Goal: Task Accomplishment & Management: Complete application form

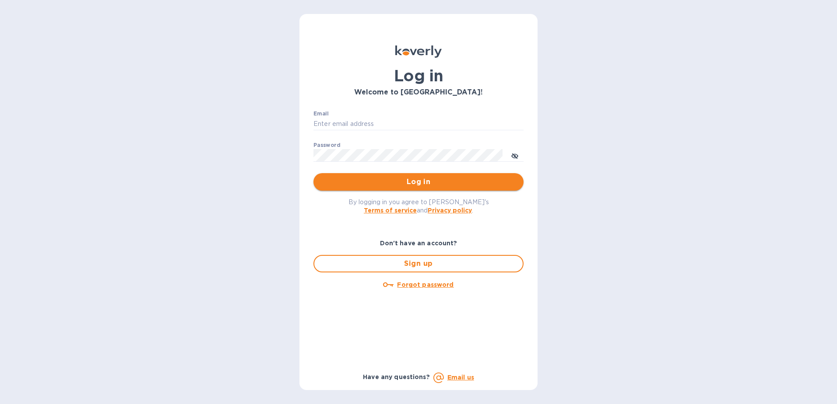
type input "[EMAIL_ADDRESS][DOMAIN_NAME]"
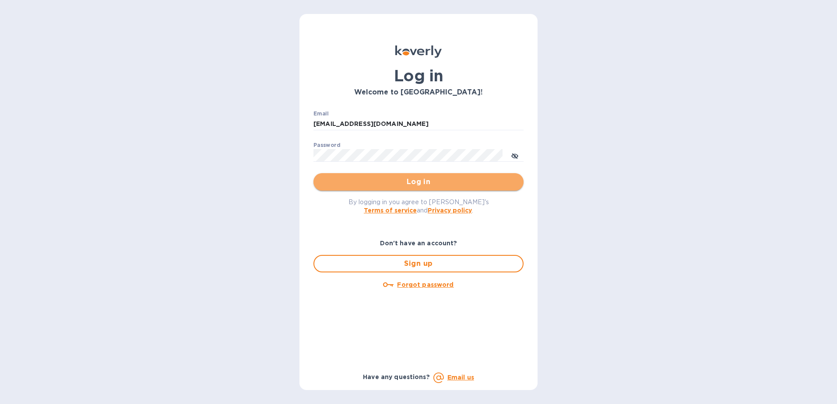
click at [404, 183] on span "Log in" at bounding box center [418, 182] width 196 height 11
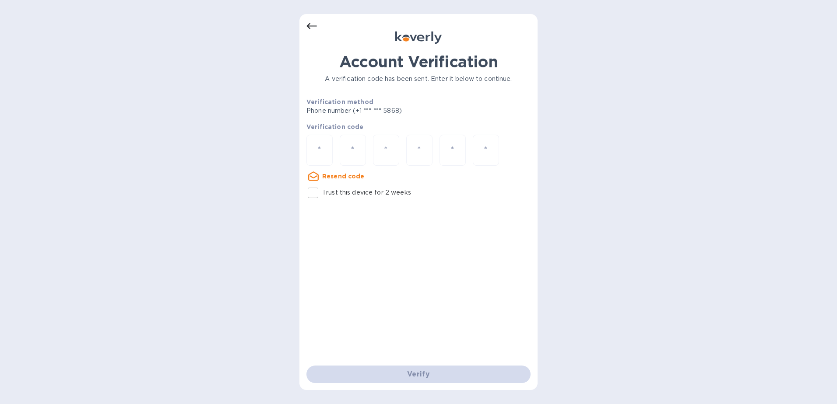
click at [326, 153] on div at bounding box center [319, 150] width 26 height 31
type input "3"
type input "5"
type input "1"
type input "3"
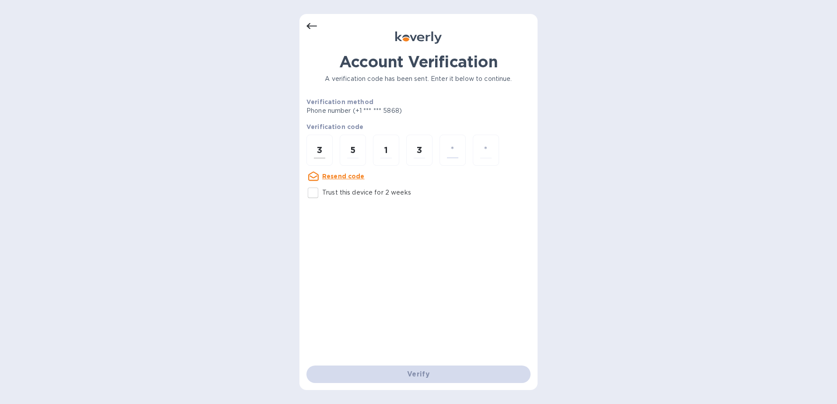
type input "8"
type input "9"
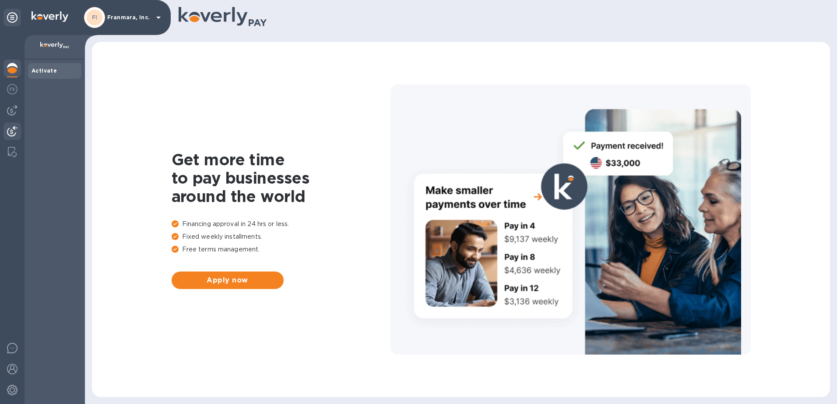
click at [16, 134] on img at bounding box center [12, 131] width 11 height 11
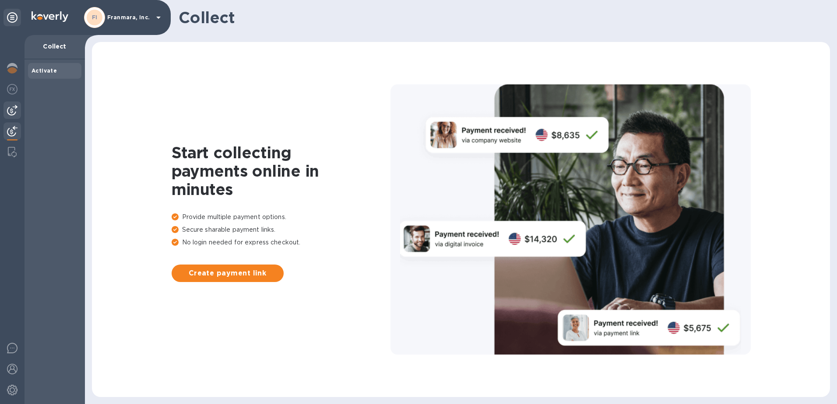
click at [6, 117] on div at bounding box center [13, 111] width 18 height 18
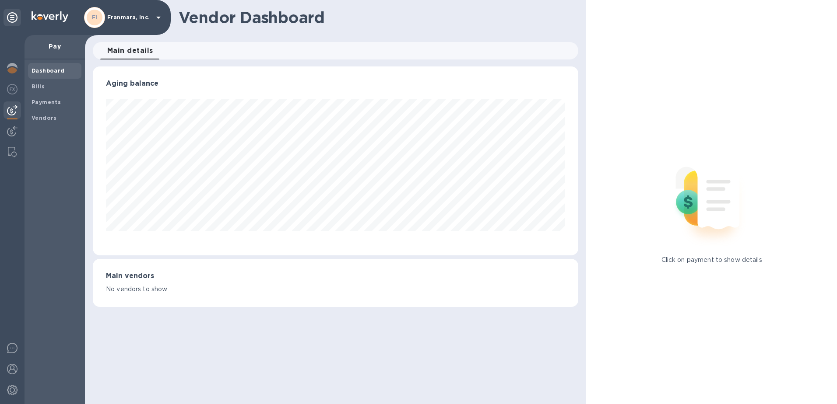
scroll to position [189, 486]
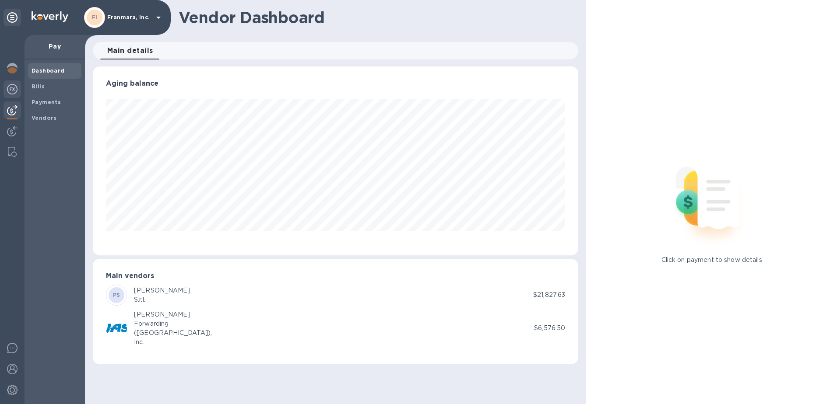
click at [7, 92] on img at bounding box center [12, 89] width 11 height 11
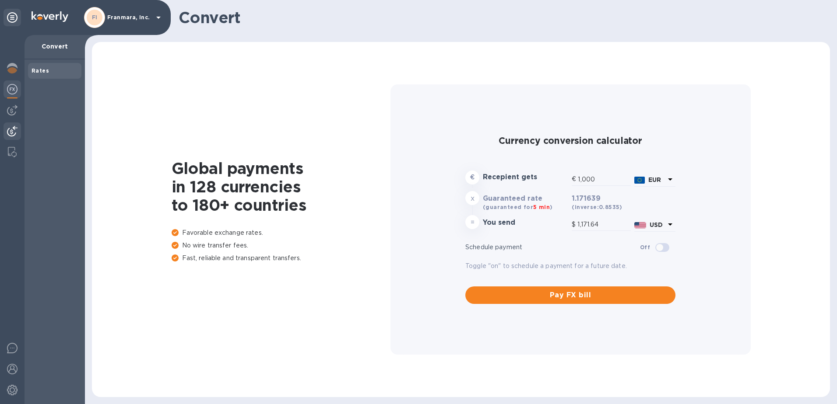
click at [14, 134] on img at bounding box center [12, 131] width 11 height 11
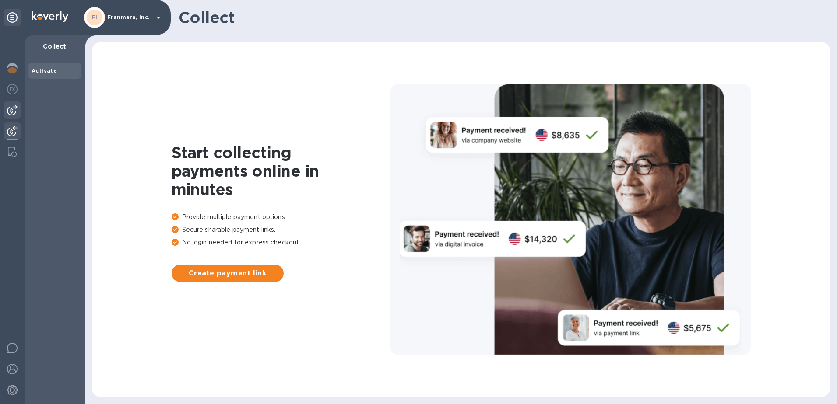
click at [10, 116] on div at bounding box center [13, 111] width 18 height 18
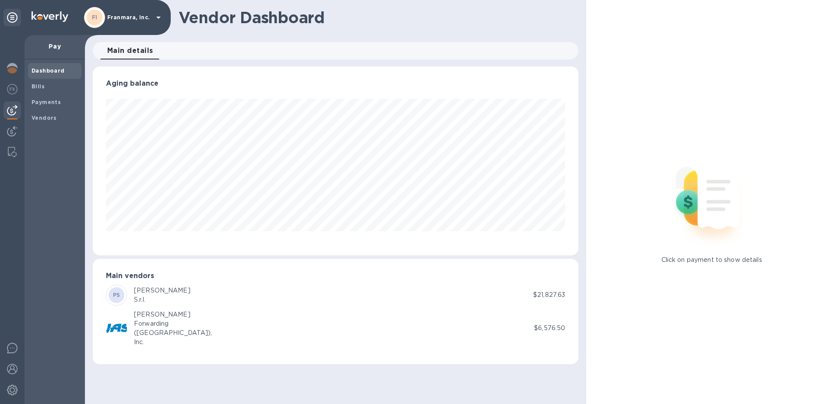
scroll to position [189, 486]
click at [42, 121] on b "Vendors" at bounding box center [44, 118] width 25 height 7
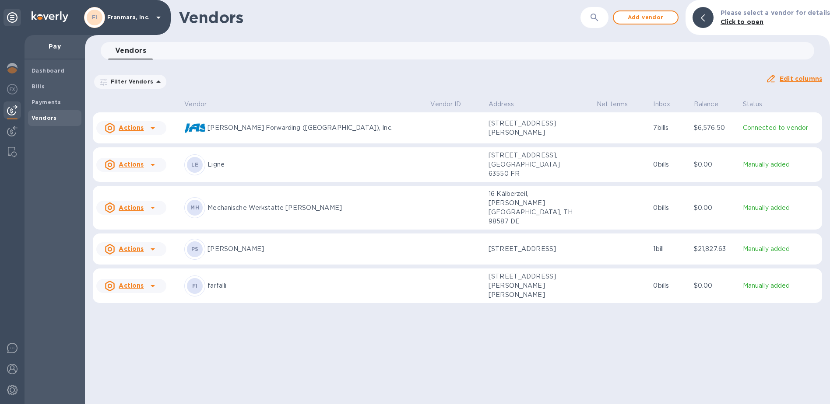
click at [489, 278] on p "[STREET_ADDRESS][PERSON_NAME][PERSON_NAME]" at bounding box center [533, 286] width 88 height 28
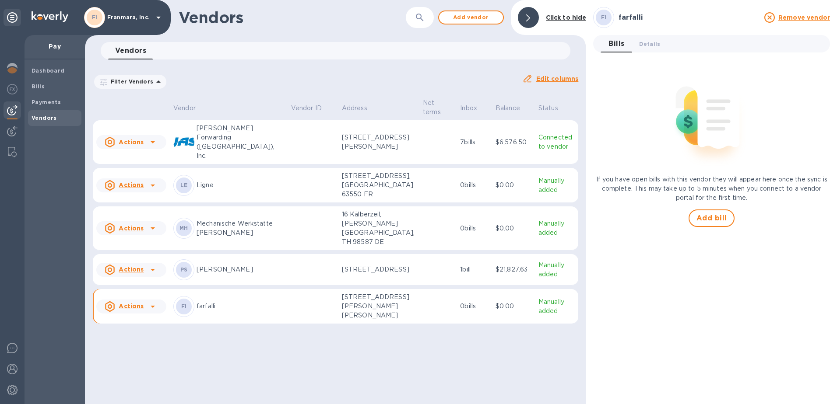
click at [141, 310] on u "Actions" at bounding box center [131, 306] width 25 height 7
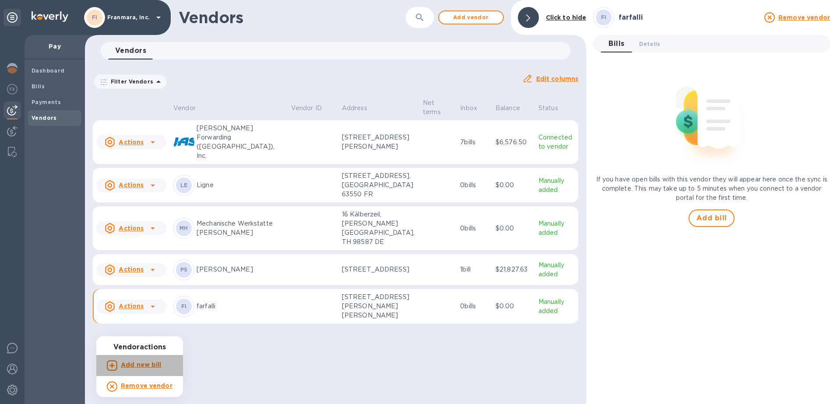
click at [145, 366] on b "Add new bill" at bounding box center [141, 365] width 41 height 7
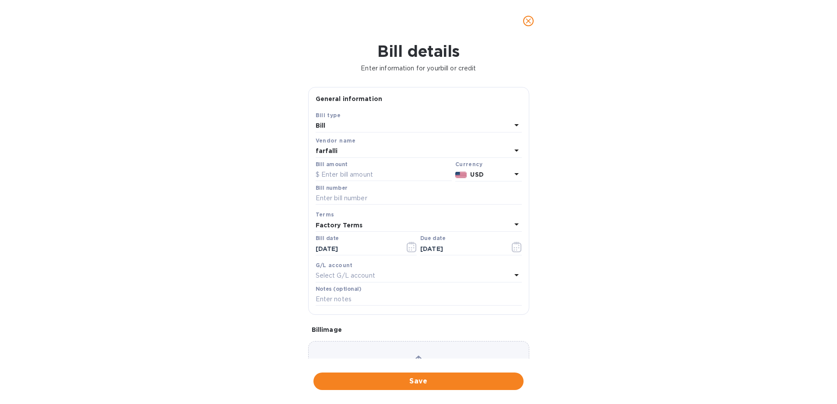
click at [348, 150] on div "farfalli" at bounding box center [414, 151] width 196 height 12
click at [417, 134] on div "Bill type Bill Vendor name farfalli Bill amount Currency USD Bill number Terms …" at bounding box center [419, 209] width 210 height 200
click at [330, 150] on b "farfalli" at bounding box center [327, 151] width 22 height 7
click at [277, 147] on div "Bill details Enter information for your bill or credit General information Save…" at bounding box center [418, 223] width 837 height 362
click at [312, 152] on div "Save Bill type Bill Vendor name farfalli Bill amount Currency USD Bill number T…" at bounding box center [419, 213] width 220 height 204
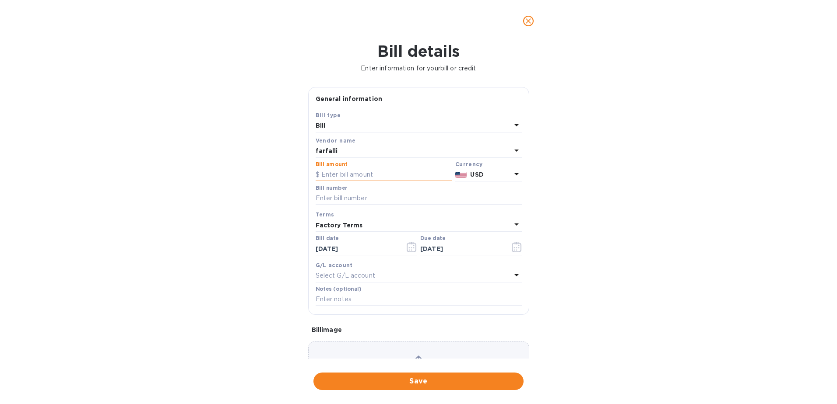
click at [328, 174] on input "text" at bounding box center [384, 175] width 136 height 13
click at [475, 173] on b "USD" at bounding box center [476, 174] width 13 height 7
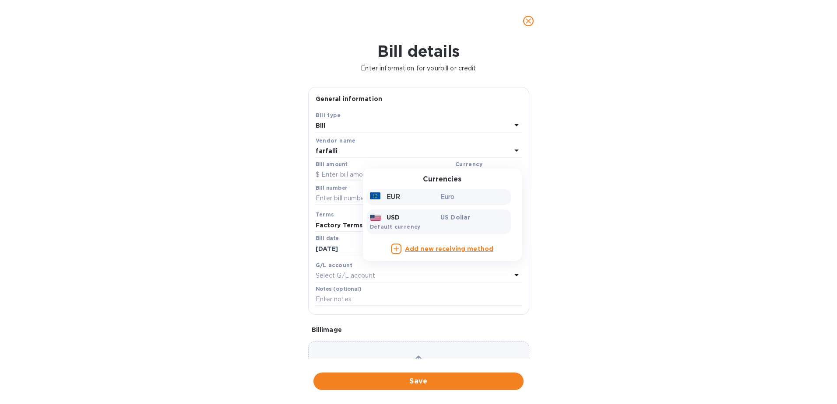
click at [446, 192] on div "Euro" at bounding box center [474, 197] width 71 height 13
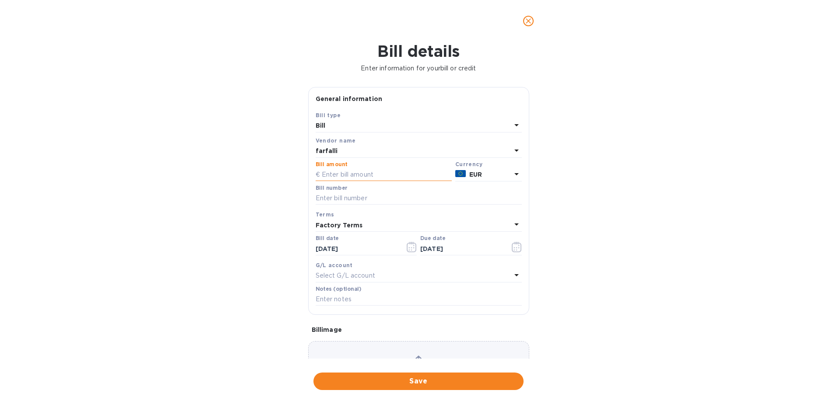
click at [376, 172] on input "text" at bounding box center [384, 175] width 136 height 13
type input "5,554.20"
click at [419, 200] on input "text" at bounding box center [419, 198] width 206 height 13
type input "47/1"
click at [283, 269] on div "Bill details Enter information for your bill or credit General information Save…" at bounding box center [418, 223] width 837 height 362
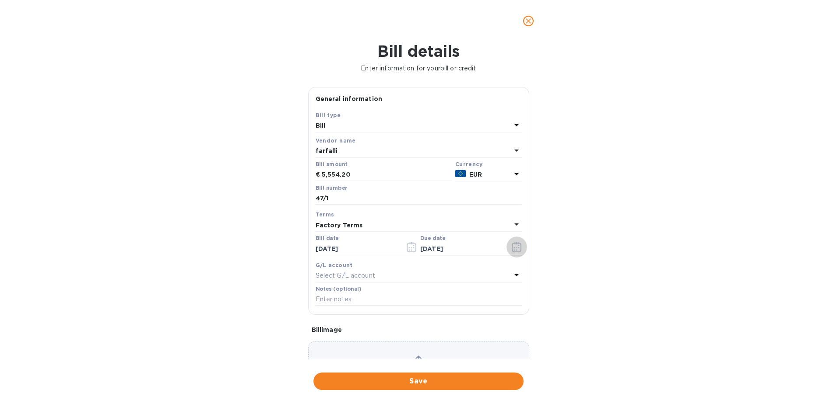
click at [518, 246] on button "button" at bounding box center [516, 247] width 21 height 21
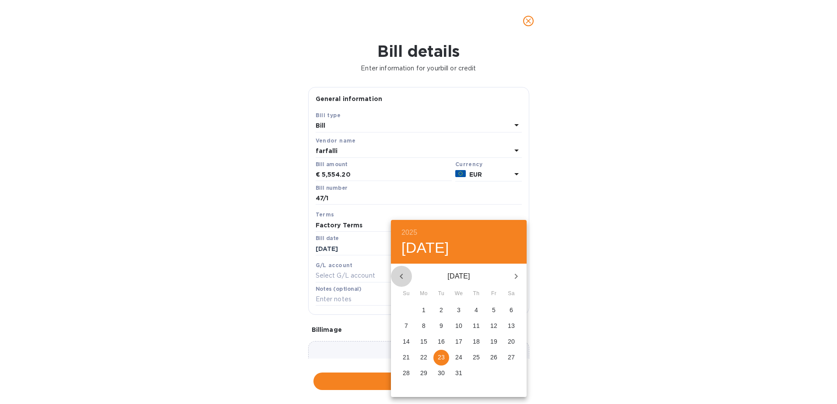
click at [402, 279] on icon "button" at bounding box center [401, 276] width 11 height 11
click at [402, 278] on icon "button" at bounding box center [401, 276] width 3 height 5
click at [422, 327] on p "8" at bounding box center [424, 326] width 4 height 9
type input "[DATE]"
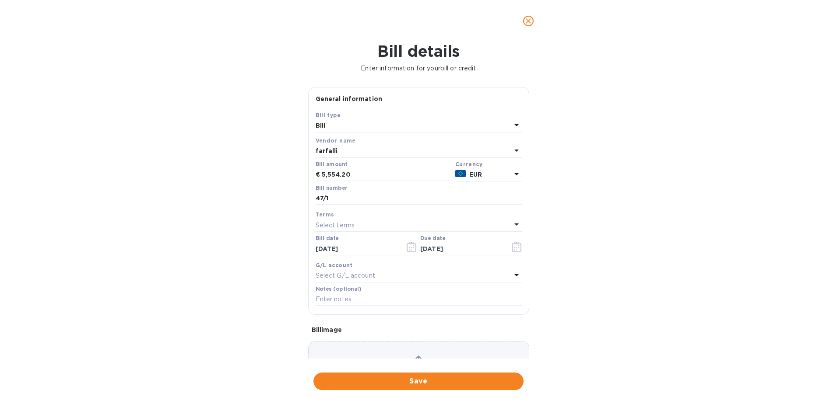
click at [391, 283] on div "G/L account Select G/L account" at bounding box center [419, 271] width 210 height 25
click at [389, 279] on div "Select G/L account" at bounding box center [414, 276] width 196 height 12
click at [389, 279] on div "Accounts" at bounding box center [418, 296] width 185 height 38
click at [605, 330] on div "Bill details Enter information for your bill or credit General information Save…" at bounding box center [418, 223] width 837 height 362
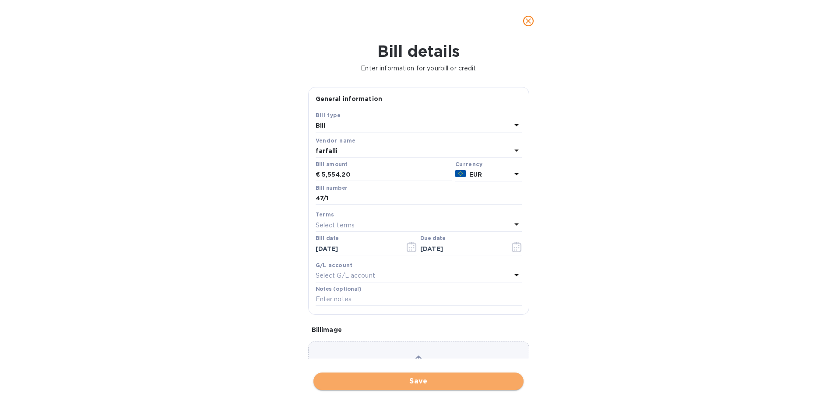
click at [420, 384] on span "Save" at bounding box center [418, 381] width 196 height 11
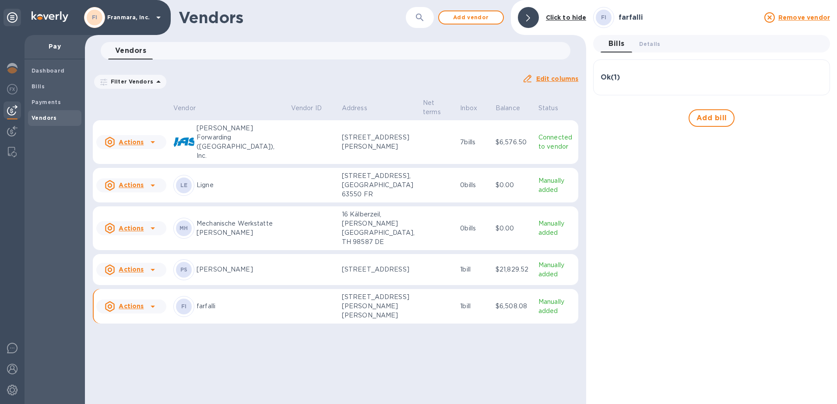
click at [350, 320] on p "[STREET_ADDRESS][PERSON_NAME][PERSON_NAME]" at bounding box center [379, 307] width 74 height 28
click at [124, 310] on u "Actions" at bounding box center [131, 306] width 25 height 7
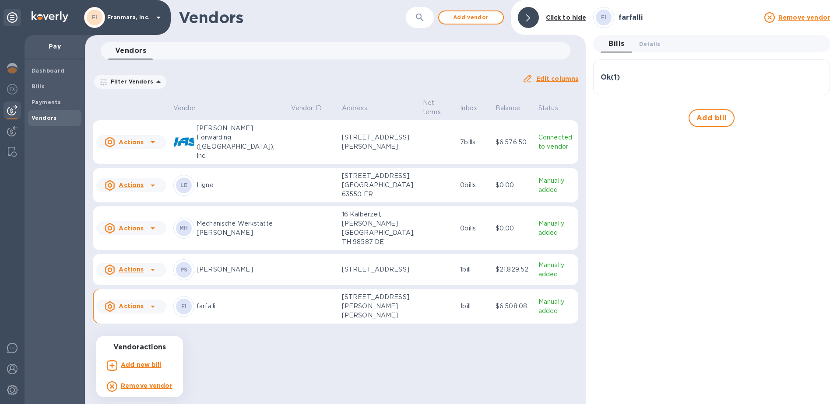
click at [124, 335] on div at bounding box center [418, 202] width 837 height 404
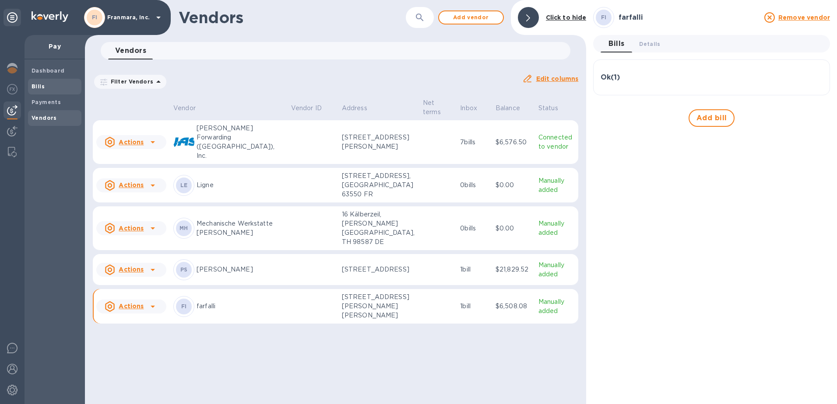
click at [49, 90] on span "Bills" at bounding box center [55, 86] width 46 height 9
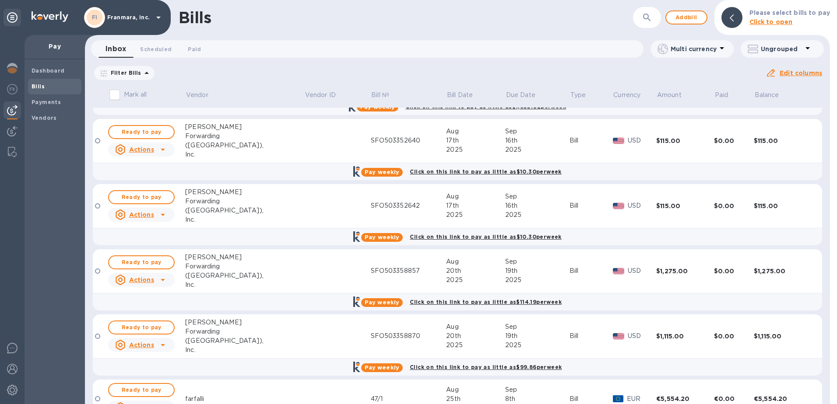
scroll to position [288, 0]
